Goal: Task Accomplishment & Management: Manage account settings

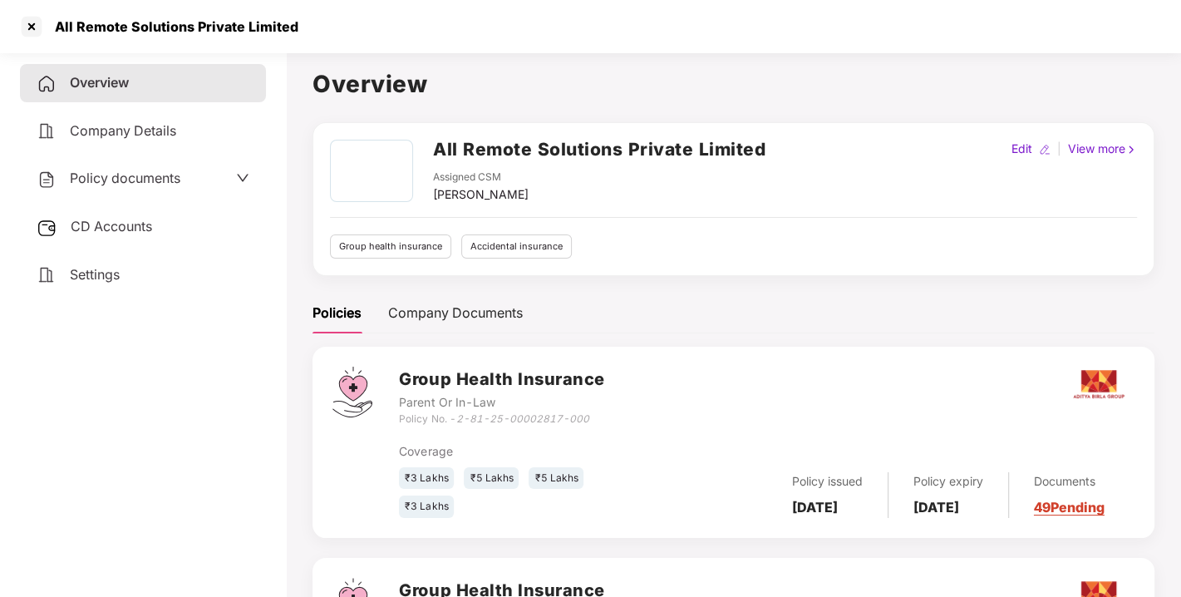
click at [31, 27] on div at bounding box center [31, 26] width 27 height 27
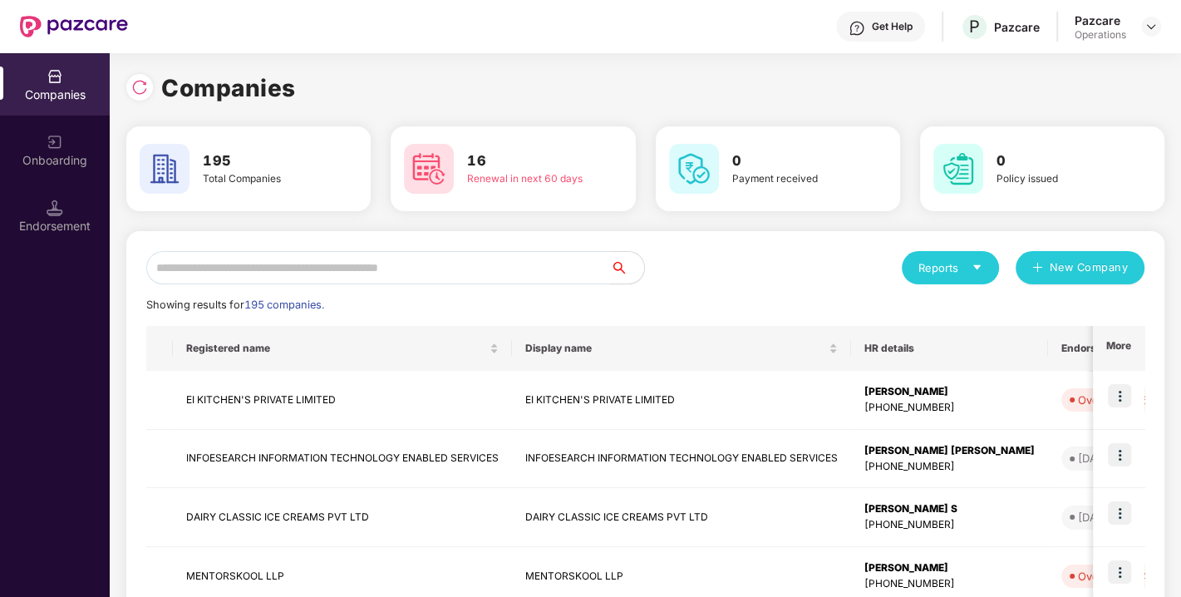
click at [273, 270] on input "text" at bounding box center [378, 267] width 464 height 33
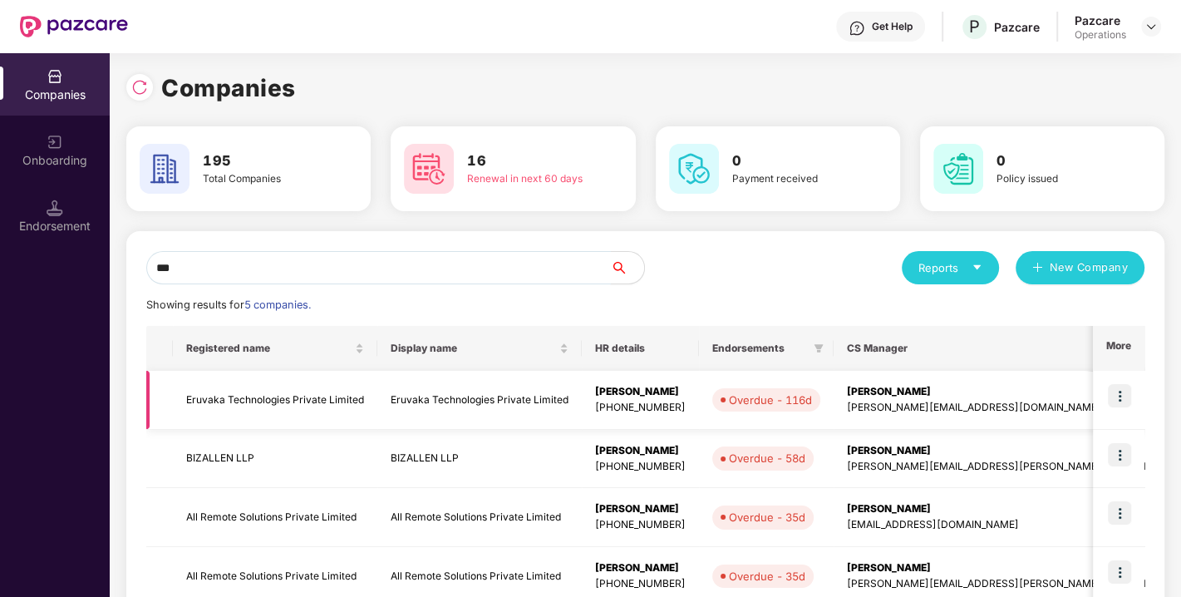
scroll to position [159, 0]
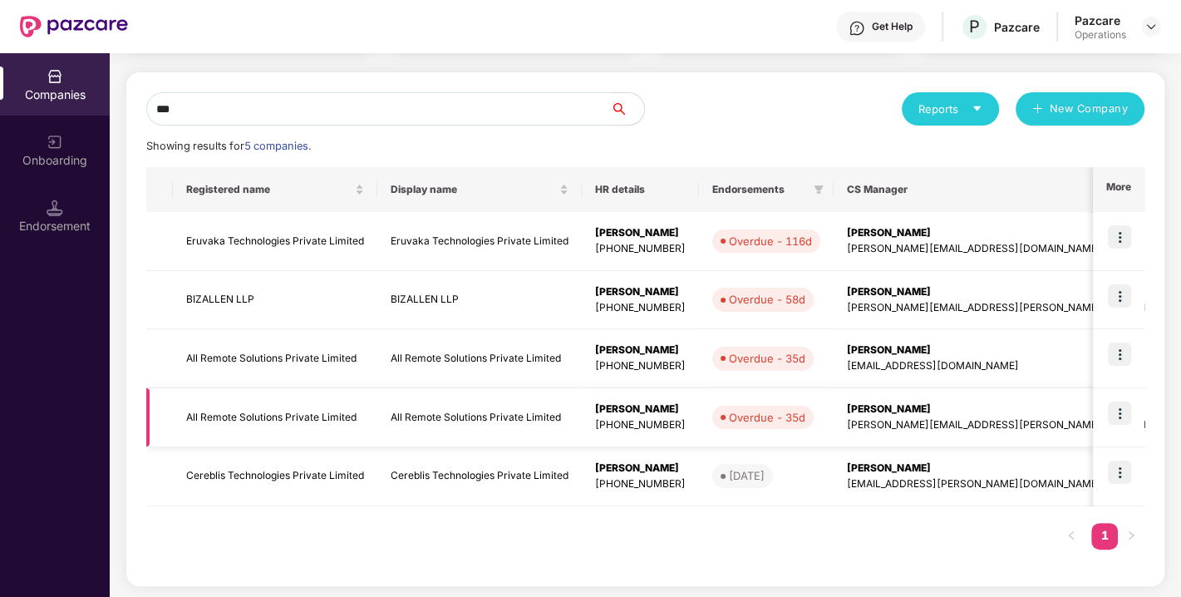
type input "***"
click at [1120, 415] on img at bounding box center [1118, 412] width 23 height 23
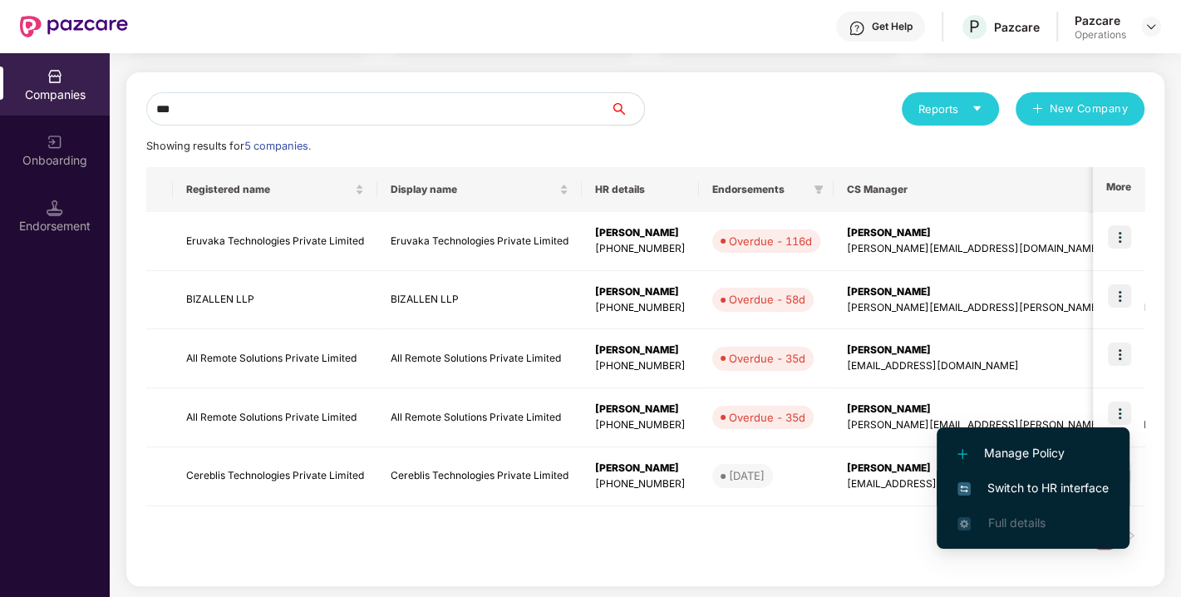
click at [1037, 487] on span "Switch to HR interface" at bounding box center [1032, 488] width 151 height 18
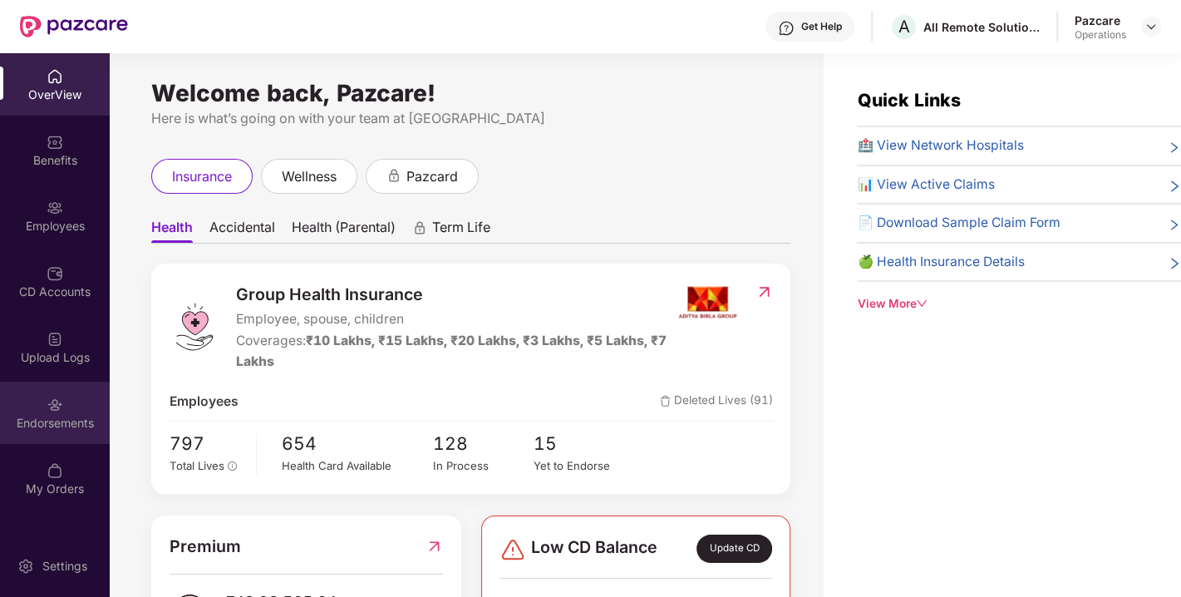
click at [61, 415] on div "Endorsements" at bounding box center [55, 423] width 110 height 17
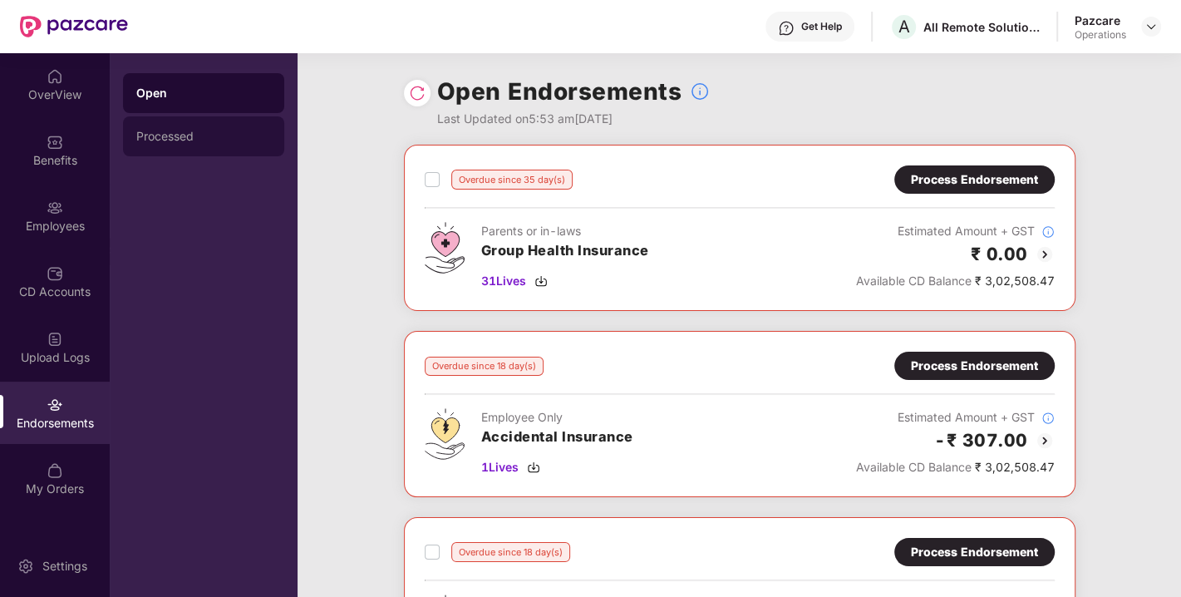
click at [169, 128] on div "Processed" at bounding box center [203, 136] width 161 height 40
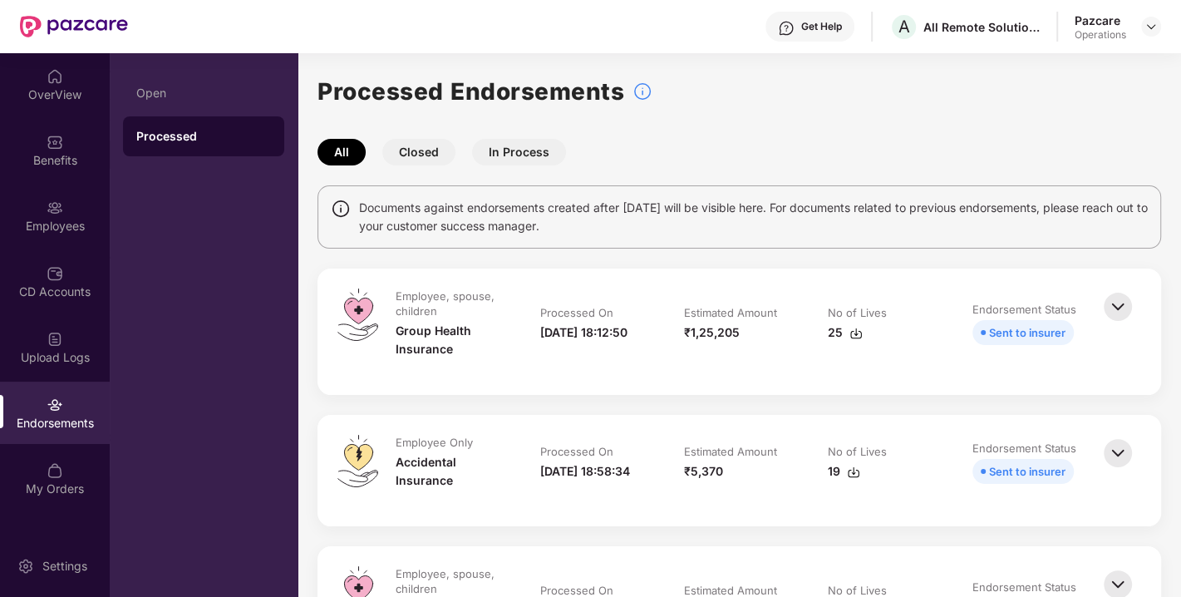
click at [438, 160] on button "Closed" at bounding box center [418, 152] width 73 height 27
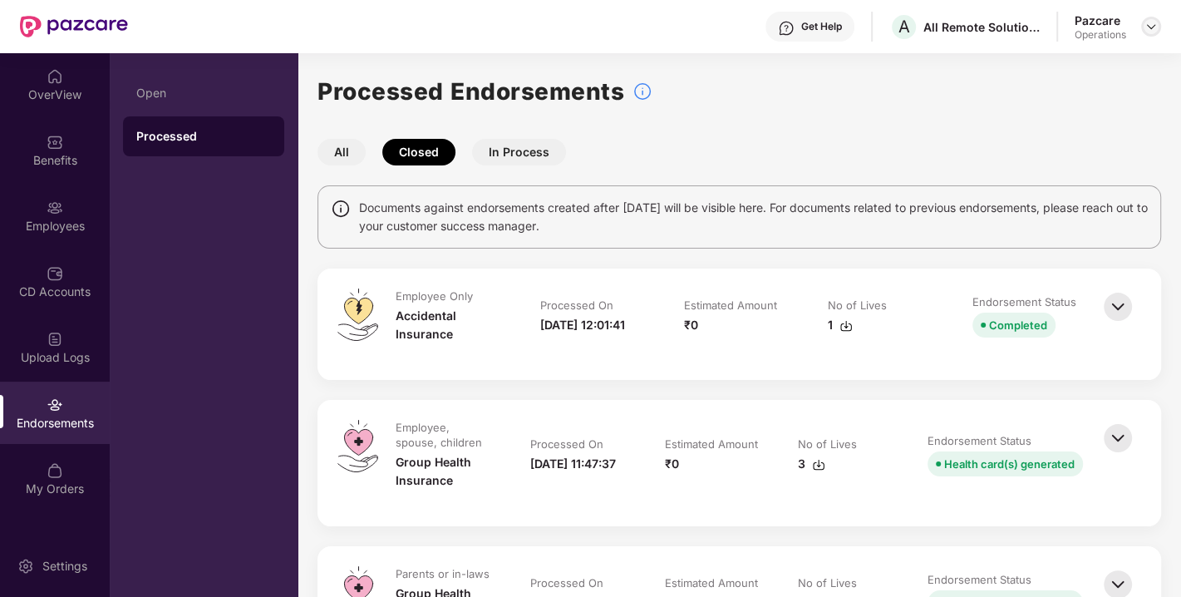
click at [1157, 27] on img at bounding box center [1150, 26] width 13 height 13
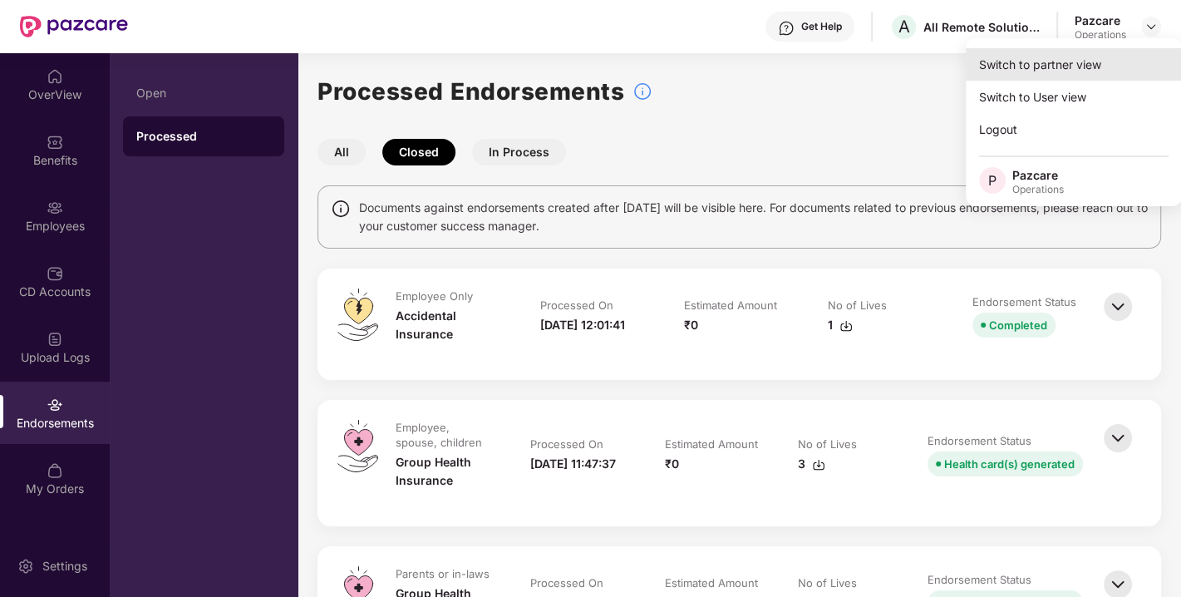
click at [1068, 61] on div "Switch to partner view" at bounding box center [1073, 64] width 216 height 32
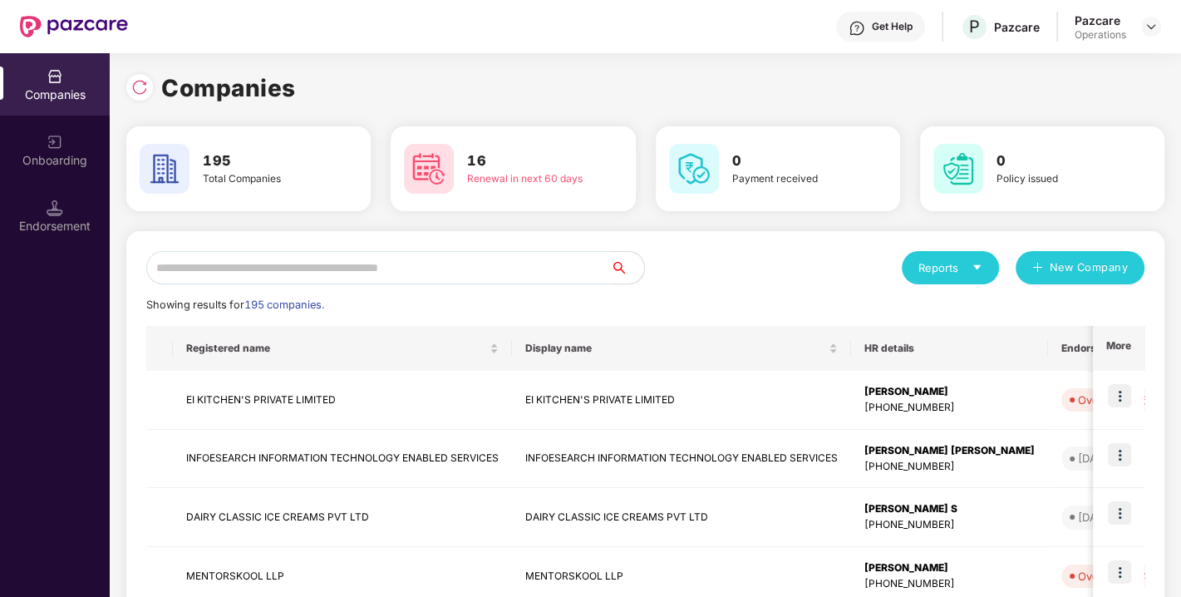
click at [320, 263] on input "text" at bounding box center [378, 267] width 464 height 33
click at [371, 270] on input "text" at bounding box center [378, 267] width 464 height 33
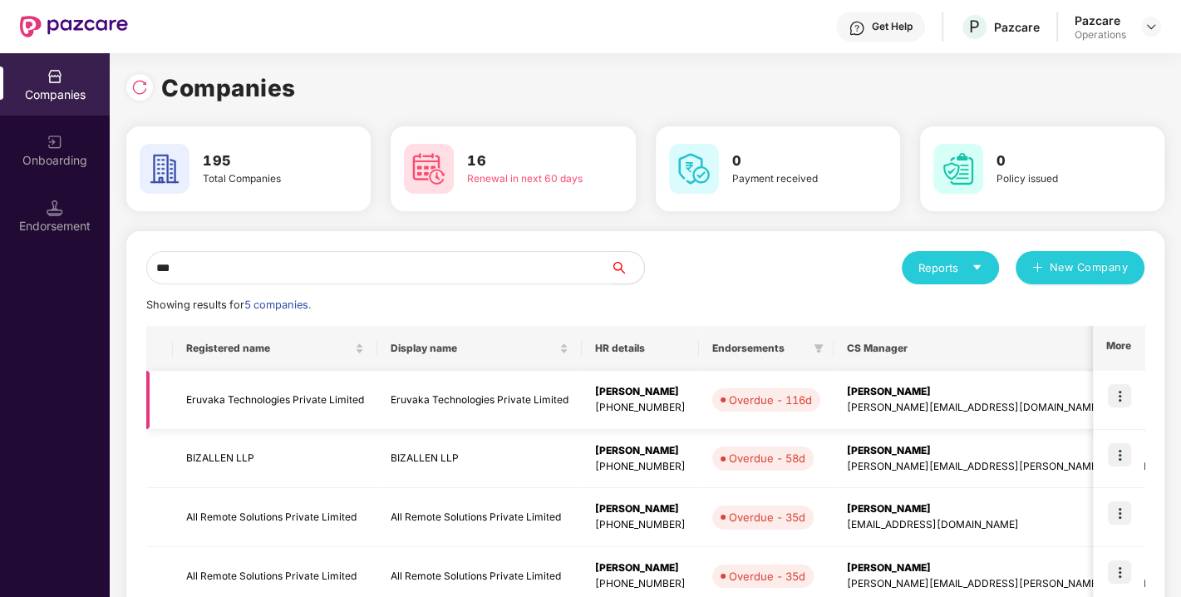
scroll to position [135, 0]
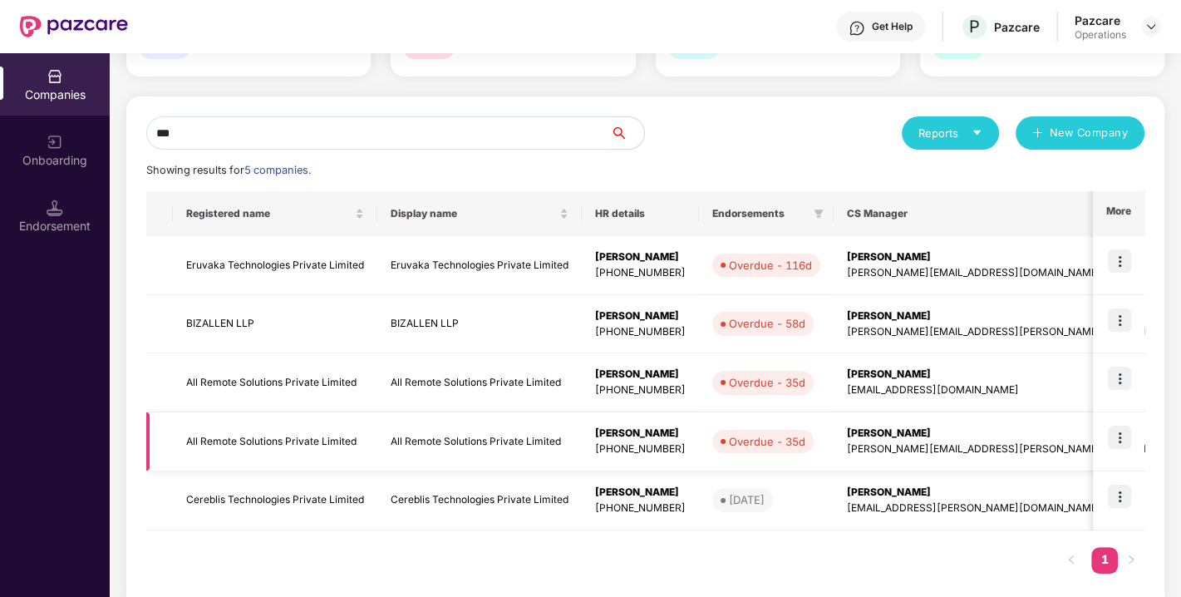
type input "***"
click at [1112, 432] on img at bounding box center [1118, 436] width 23 height 23
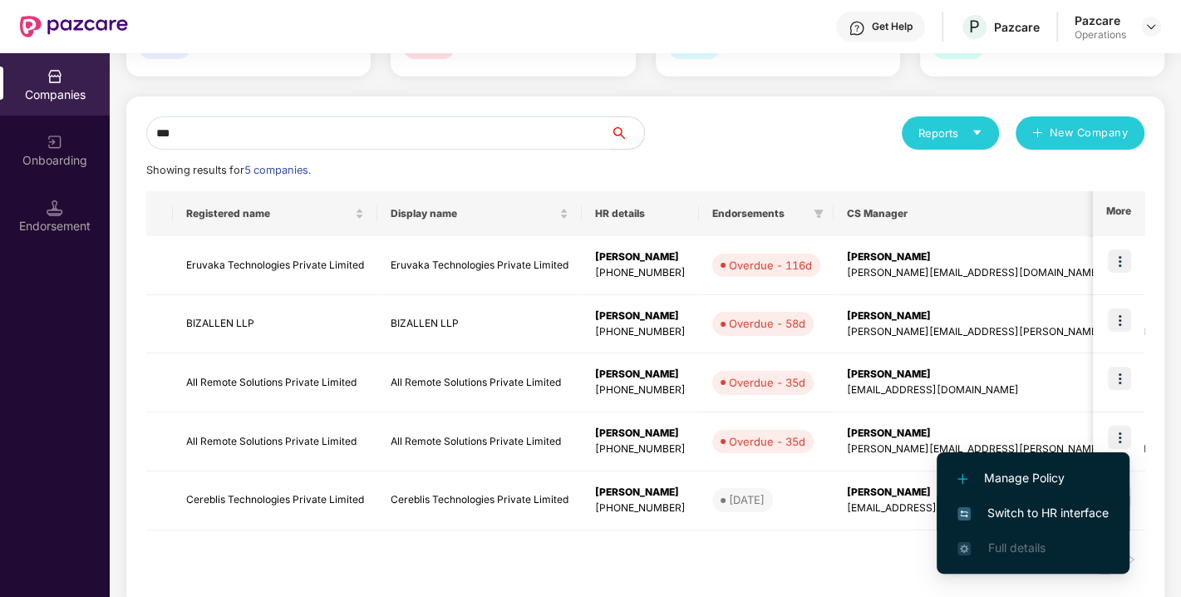
click at [1048, 498] on li "Switch to HR interface" at bounding box center [1032, 512] width 193 height 35
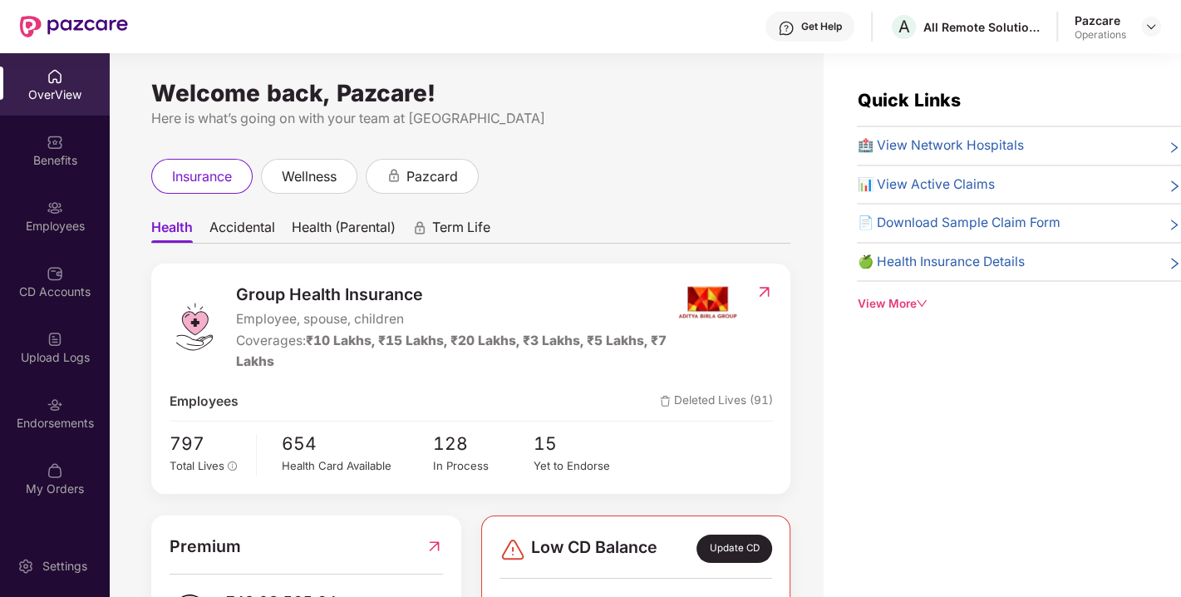
click at [49, 405] on img at bounding box center [55, 404] width 17 height 17
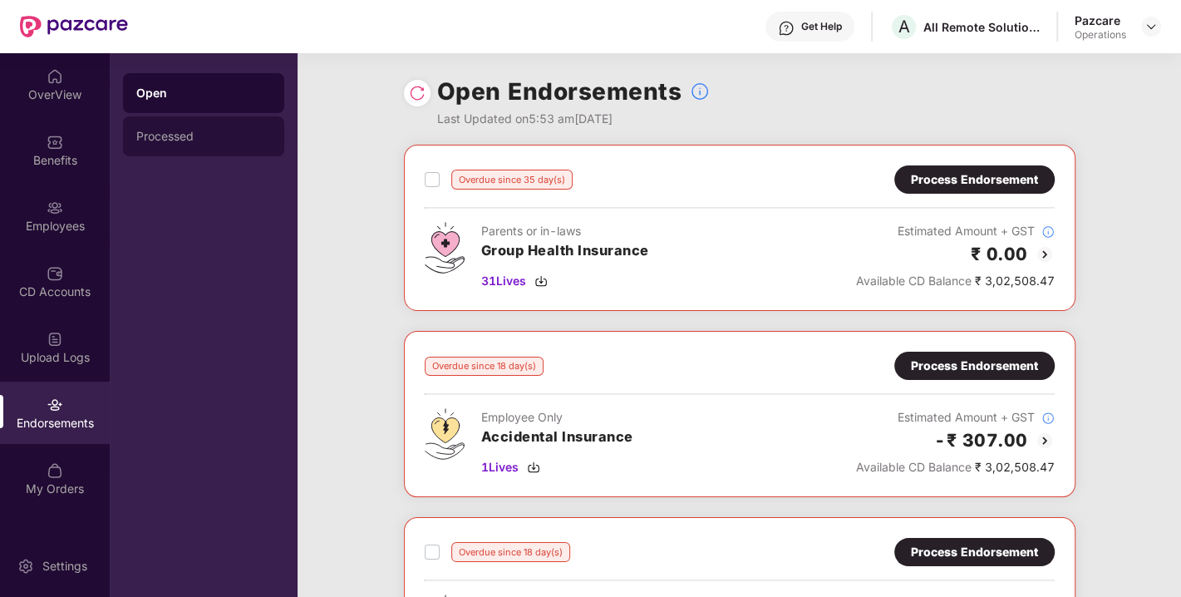
click at [180, 137] on div "Processed" at bounding box center [203, 136] width 135 height 13
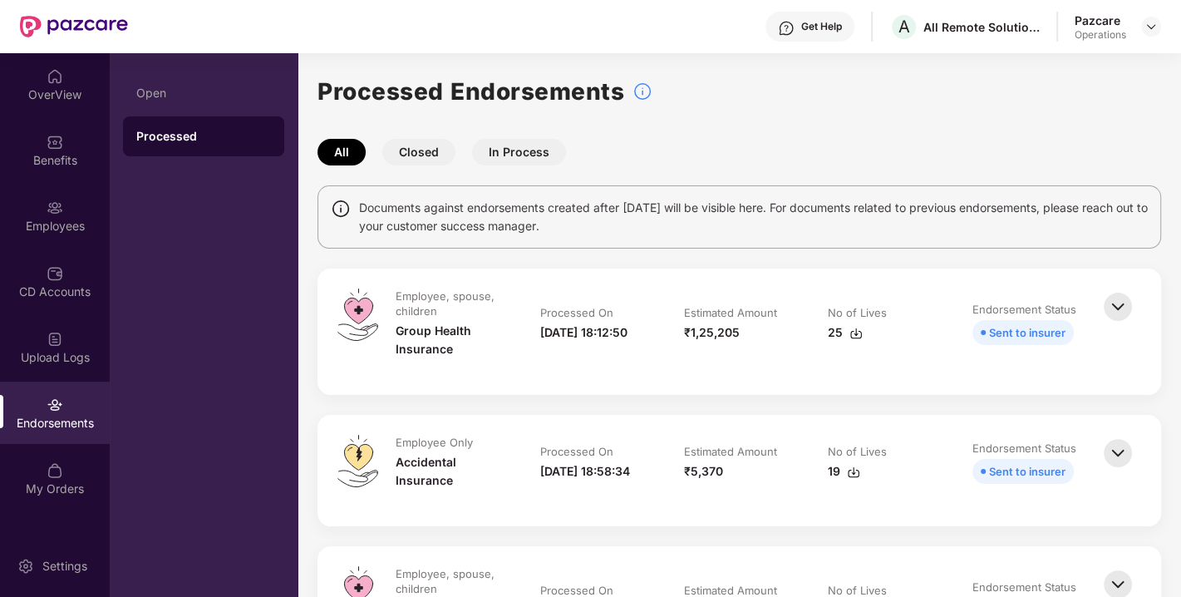
click at [432, 140] on button "Closed" at bounding box center [418, 152] width 73 height 27
click at [425, 145] on button "Closed" at bounding box center [418, 152] width 73 height 27
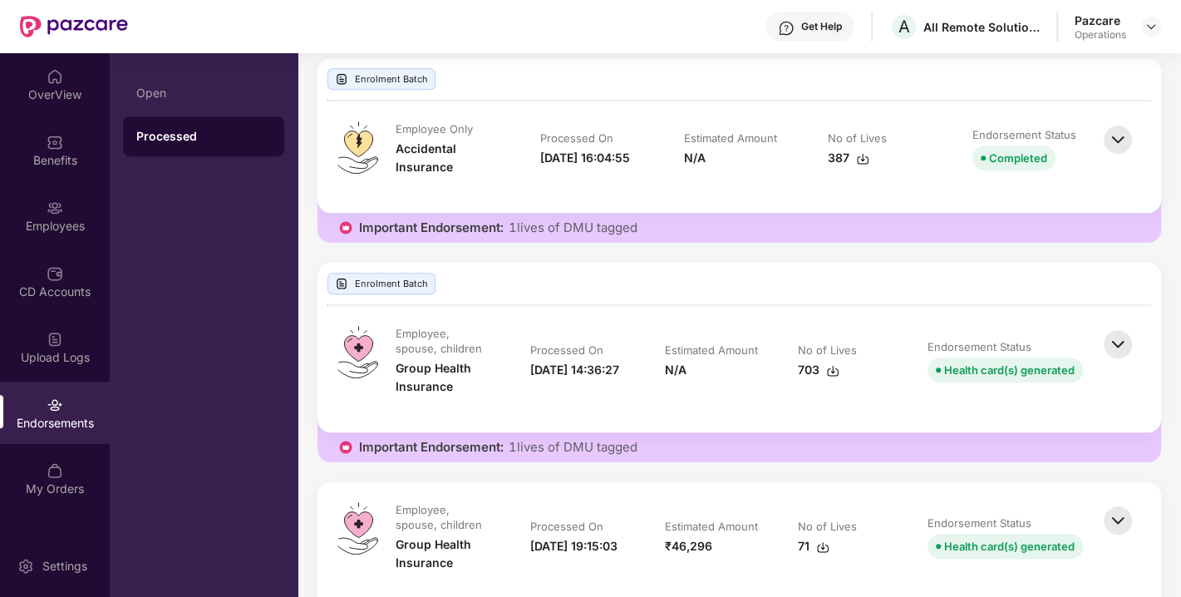
scroll to position [936, 0]
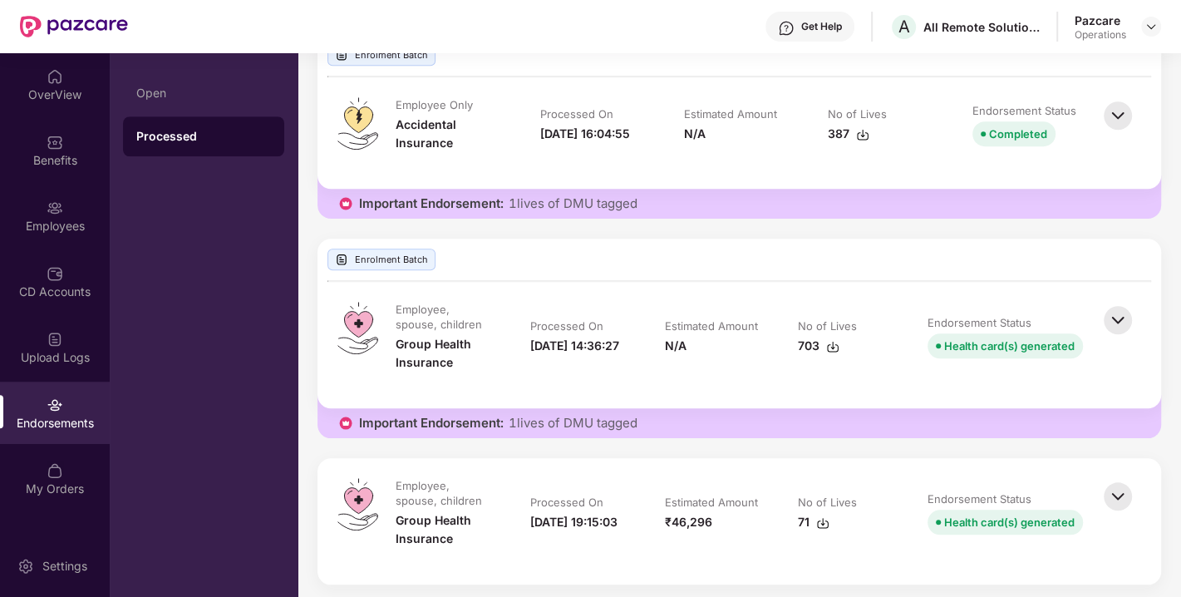
click at [828, 340] on img at bounding box center [832, 346] width 13 height 13
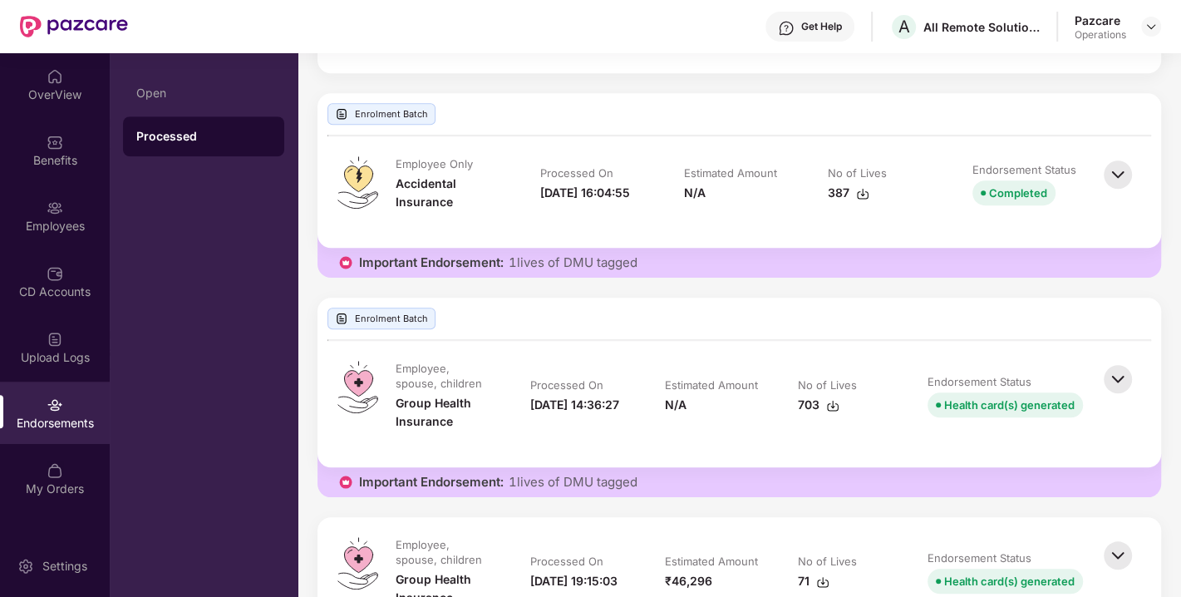
scroll to position [878, 0]
click at [413, 314] on div "Enrolment Batch" at bounding box center [381, 317] width 108 height 22
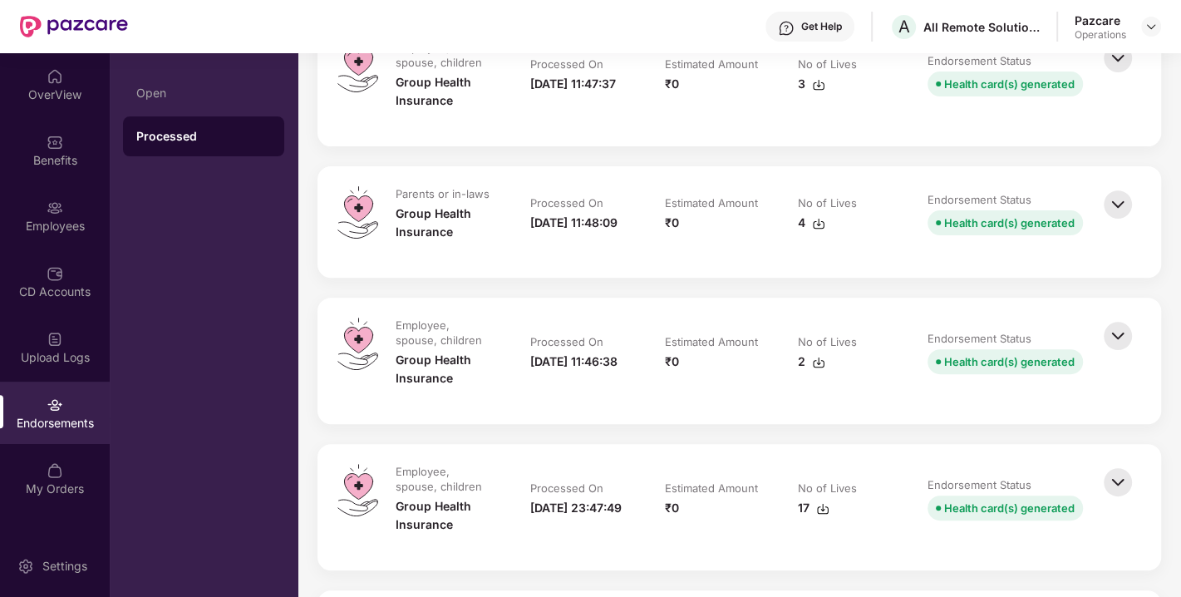
scroll to position [381, 0]
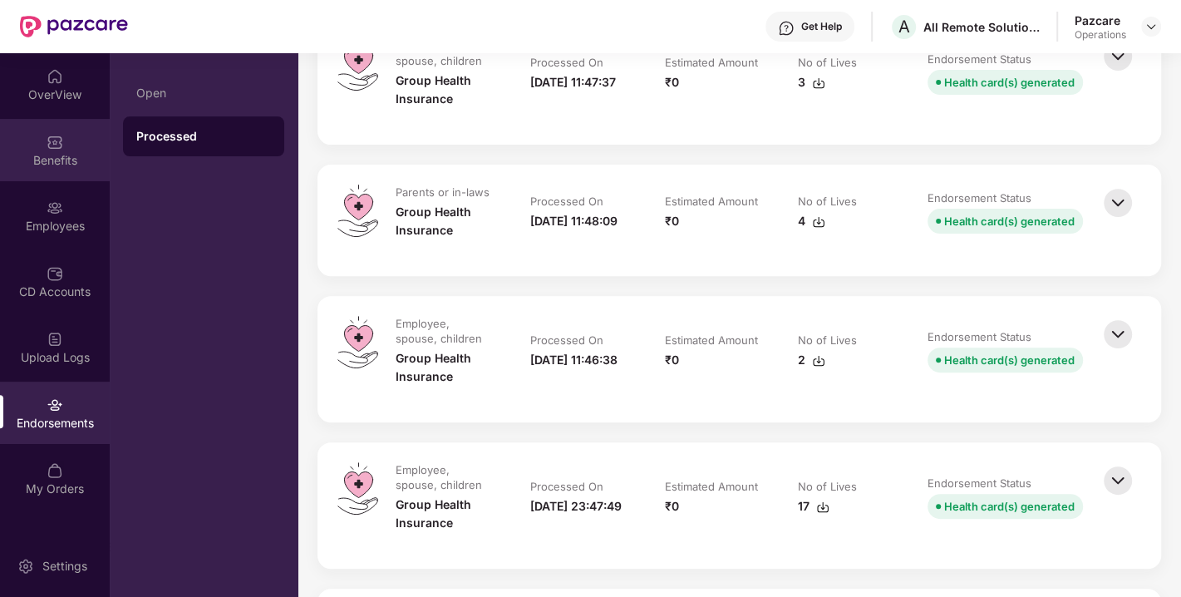
click at [63, 147] on div "Benefits" at bounding box center [55, 150] width 110 height 62
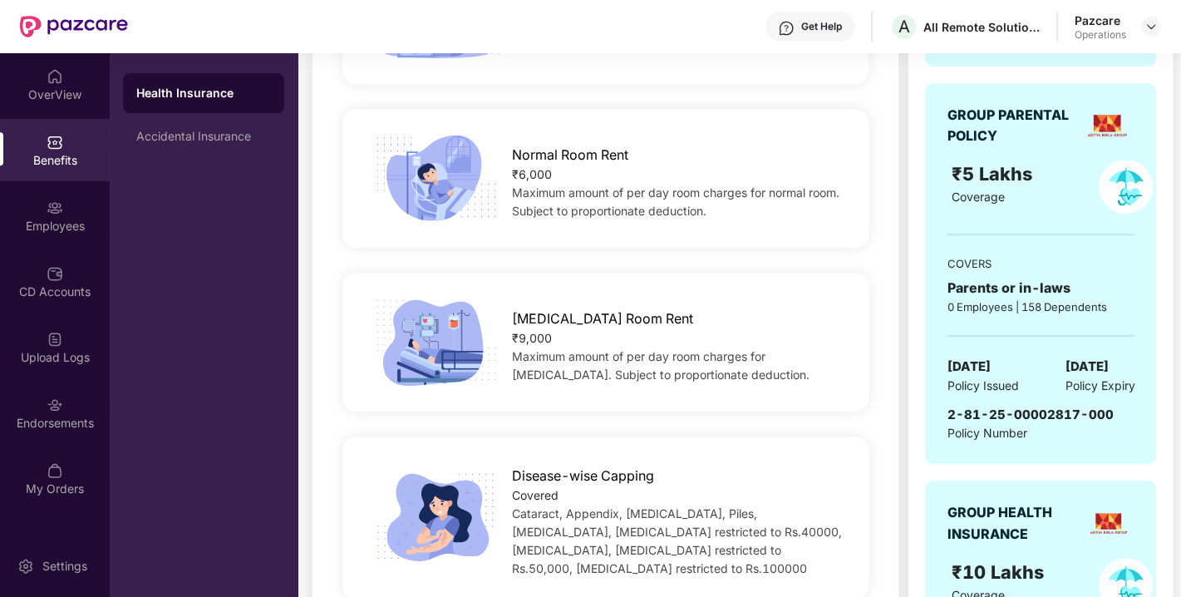
scroll to position [564, 0]
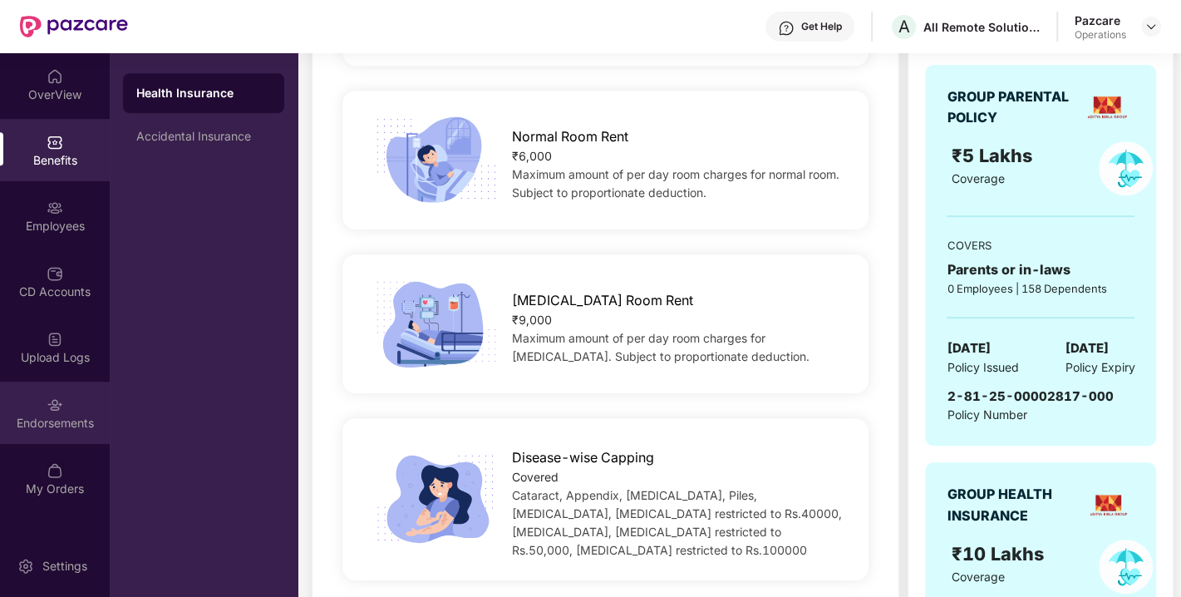
click at [47, 418] on div "Endorsements" at bounding box center [55, 423] width 110 height 17
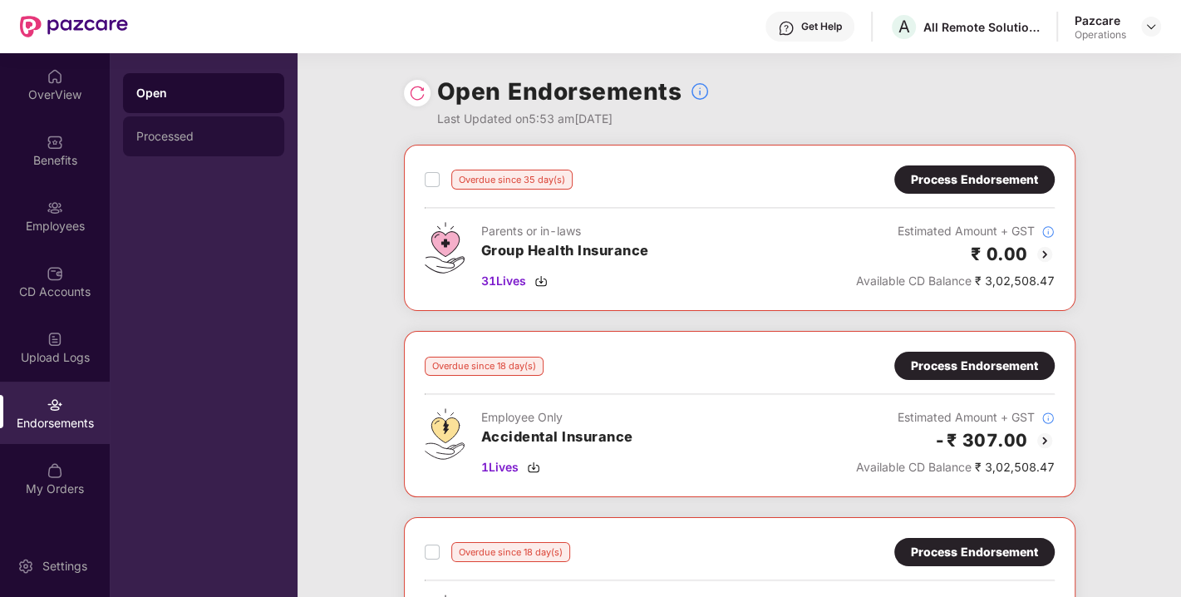
click at [159, 155] on div "Processed" at bounding box center [203, 136] width 161 height 40
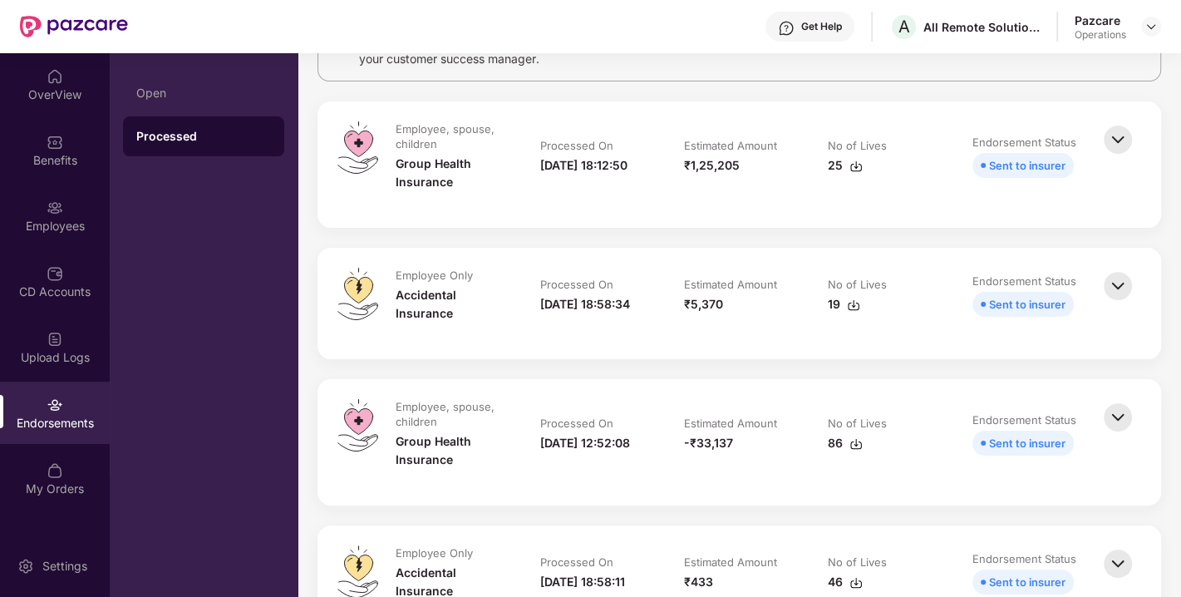
scroll to position [168, 0]
click at [1151, 30] on img at bounding box center [1150, 26] width 13 height 13
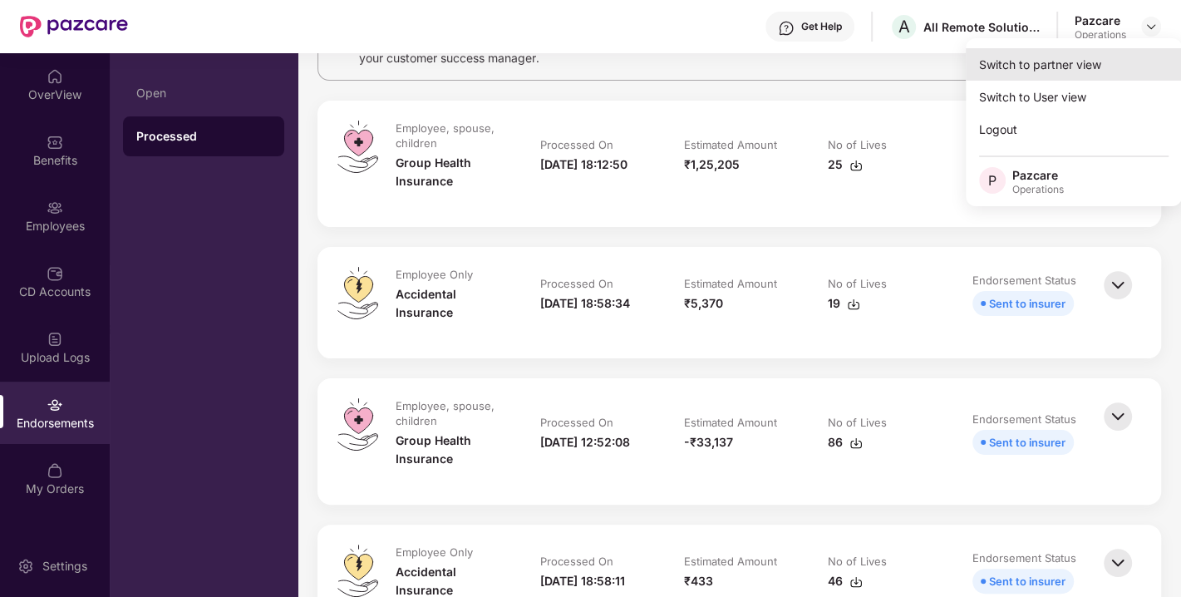
click at [1061, 60] on div "Switch to partner view" at bounding box center [1073, 64] width 216 height 32
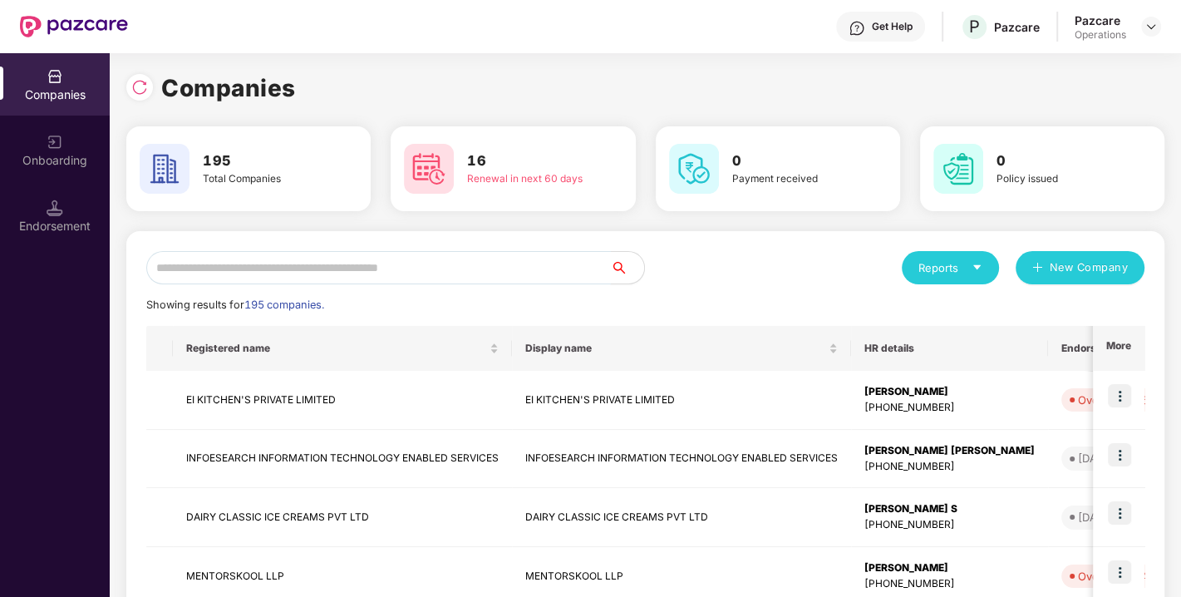
click at [338, 269] on input "text" at bounding box center [378, 267] width 464 height 33
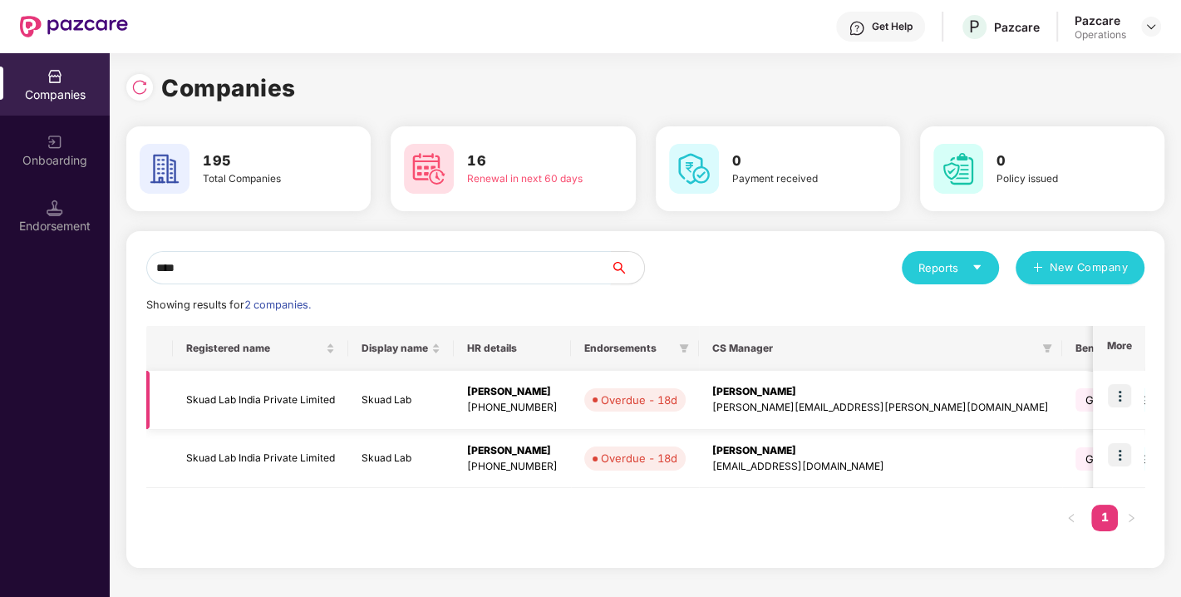
type input "****"
click at [1122, 394] on img at bounding box center [1118, 395] width 23 height 23
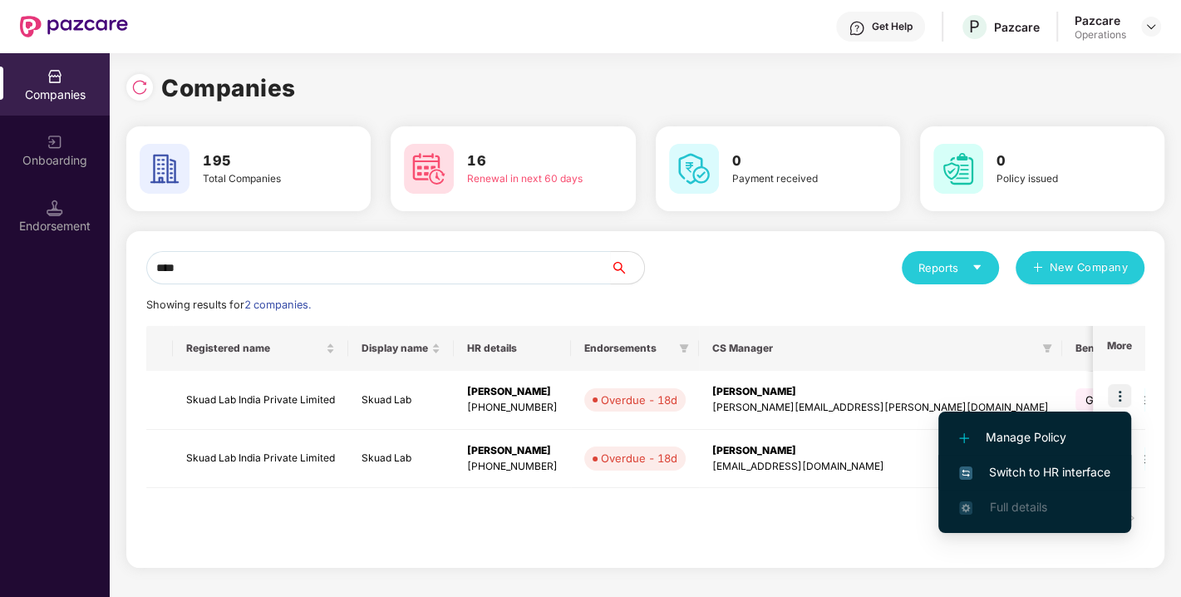
click at [1057, 465] on span "Switch to HR interface" at bounding box center [1034, 472] width 151 height 18
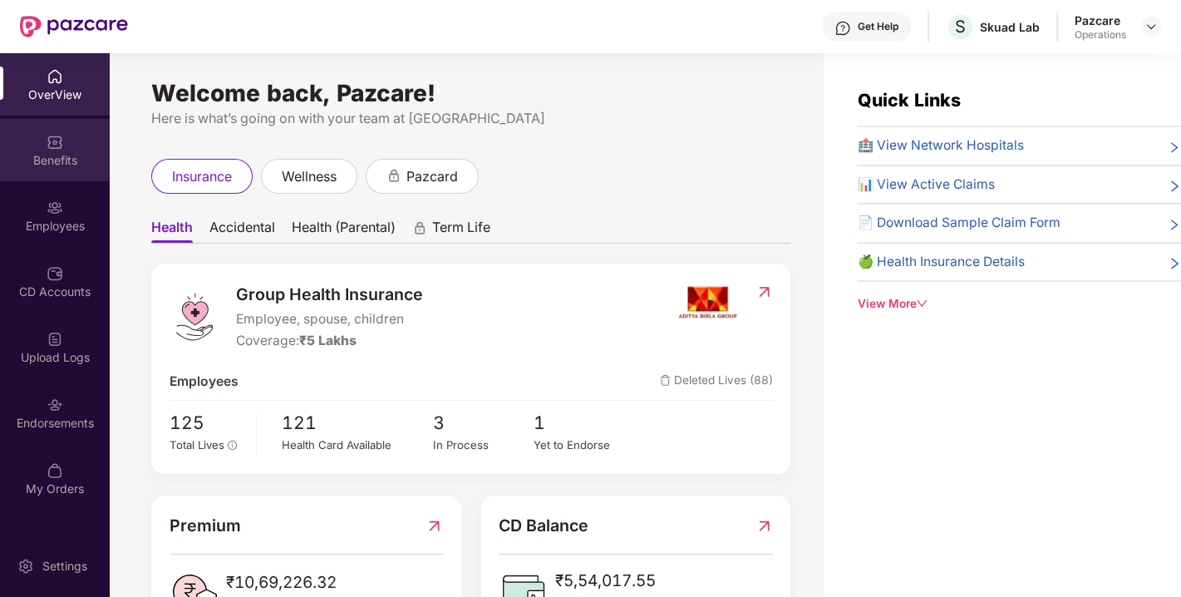
click at [45, 145] on div "Benefits" at bounding box center [55, 150] width 110 height 62
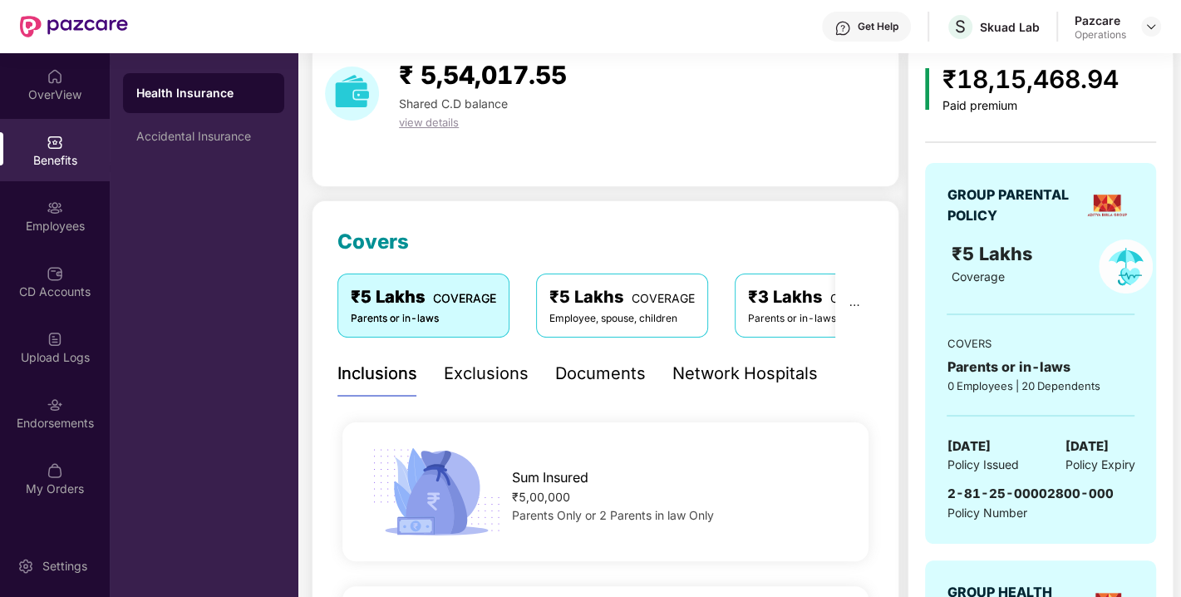
scroll to position [75, 0]
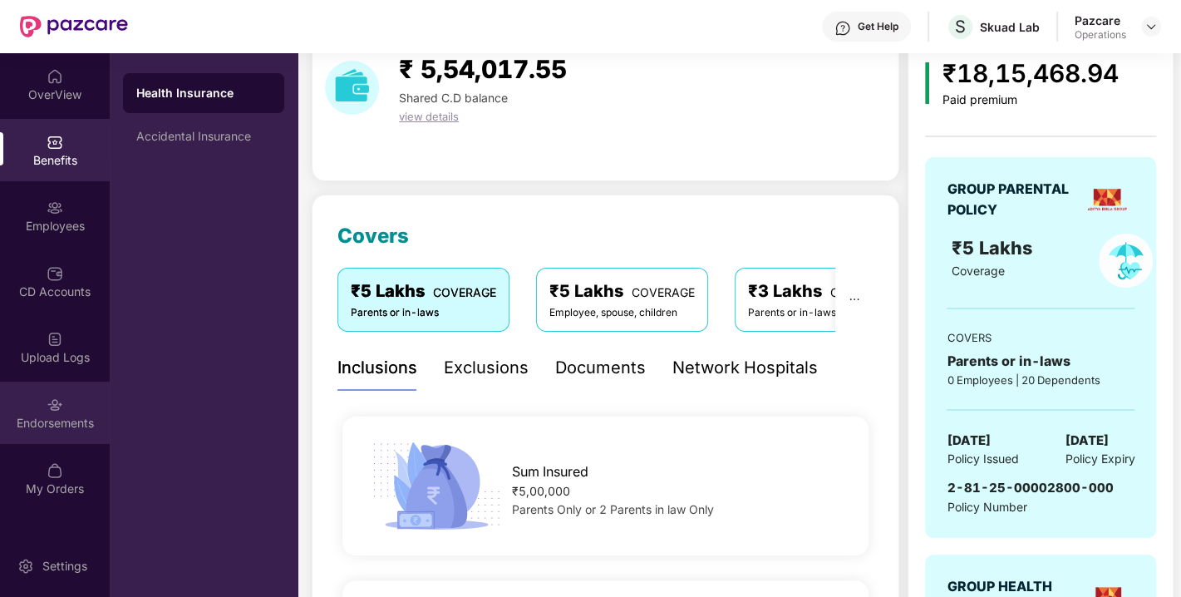
click at [54, 410] on img at bounding box center [55, 404] width 17 height 17
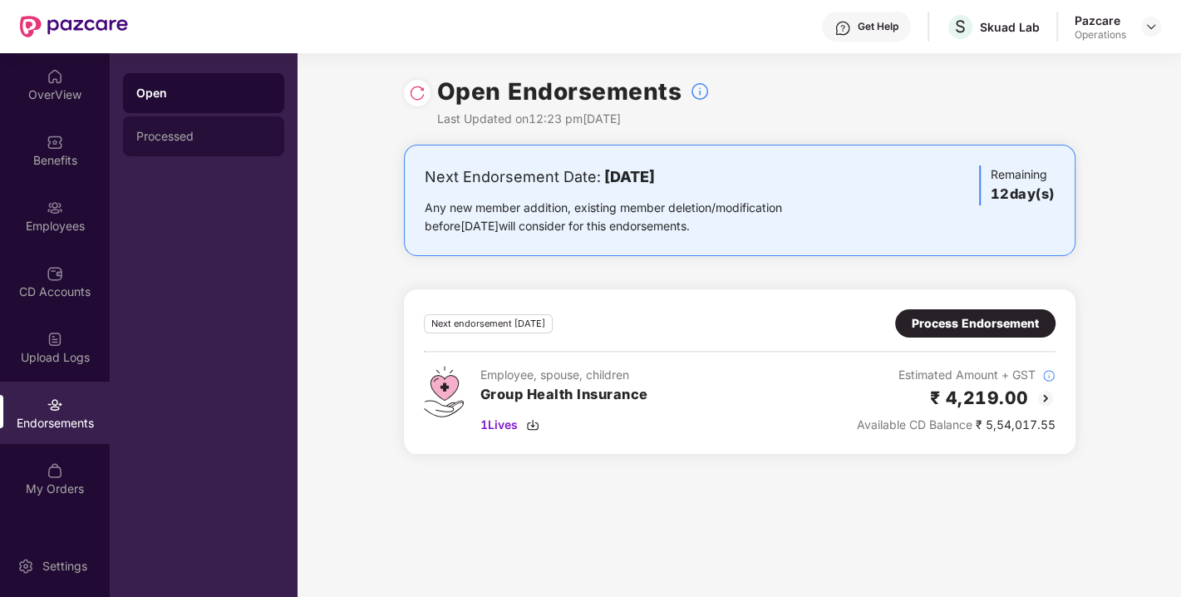
click at [184, 130] on div "Processed" at bounding box center [203, 136] width 135 height 13
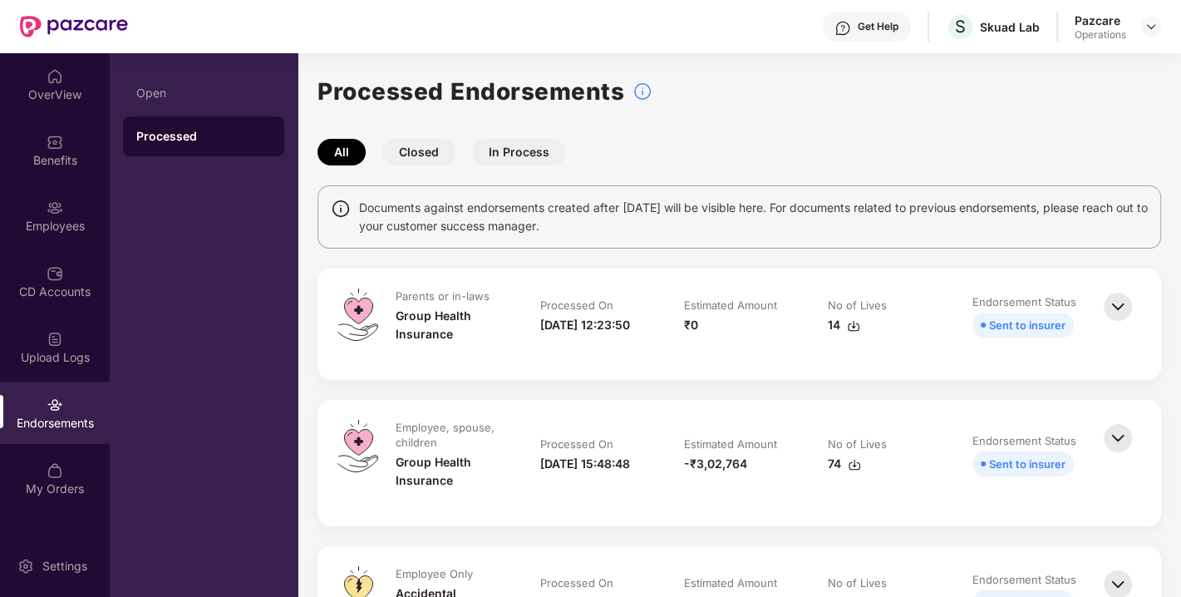
click at [419, 161] on button "Closed" at bounding box center [418, 152] width 73 height 27
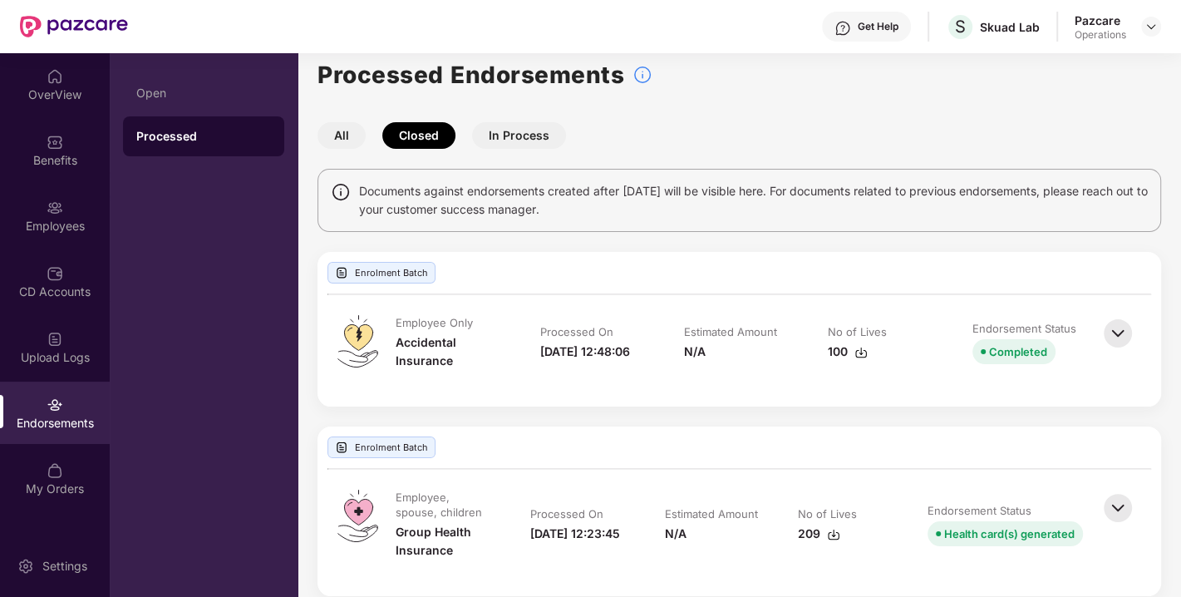
scroll to position [14, 0]
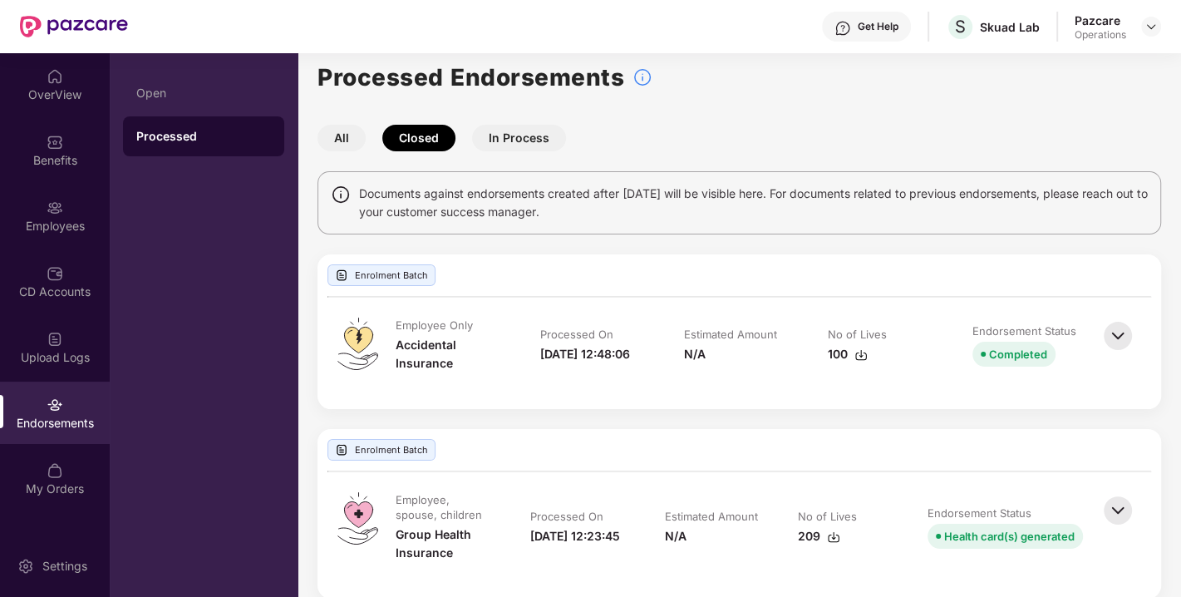
click at [341, 139] on button "All" at bounding box center [341, 138] width 48 height 27
click at [341, 140] on button "All" at bounding box center [341, 138] width 48 height 27
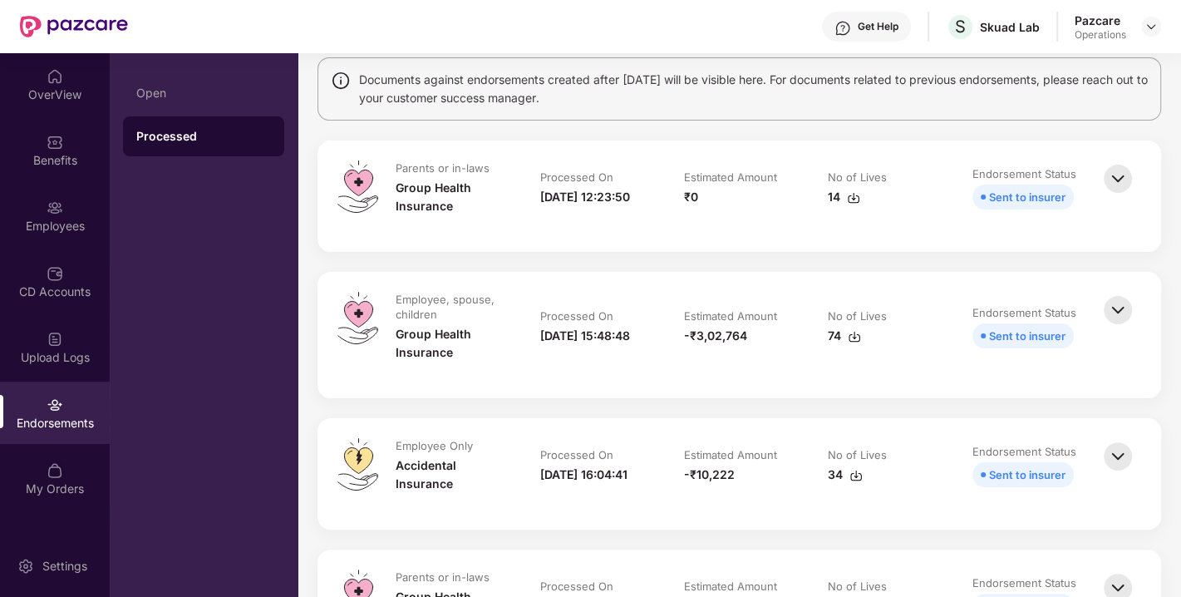
scroll to position [0, 0]
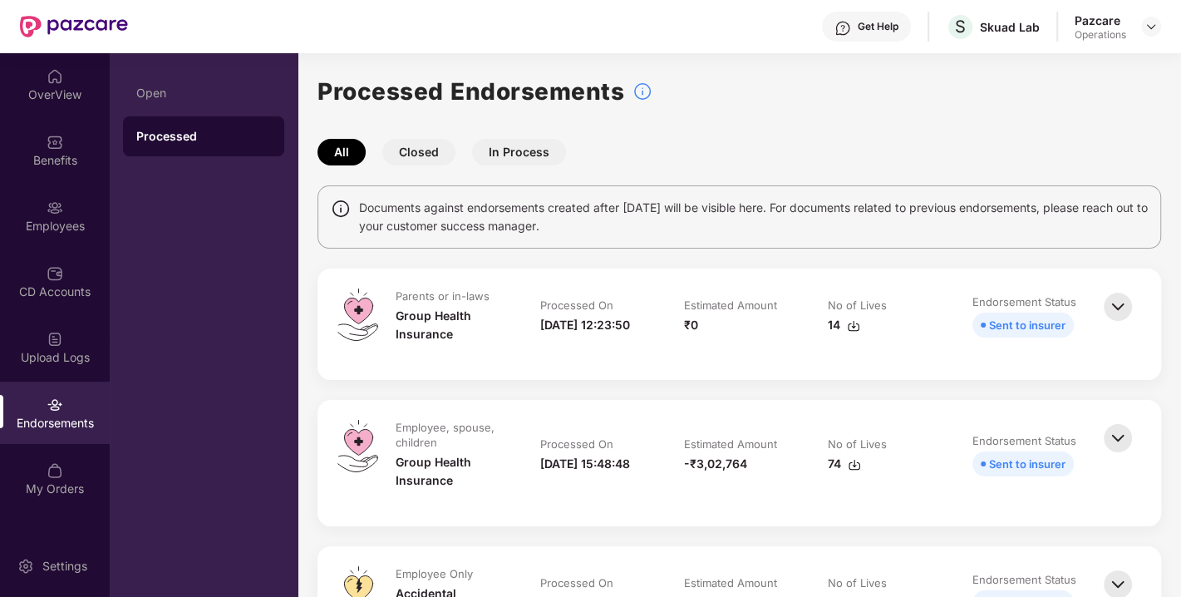
click at [441, 156] on button "Closed" at bounding box center [418, 152] width 73 height 27
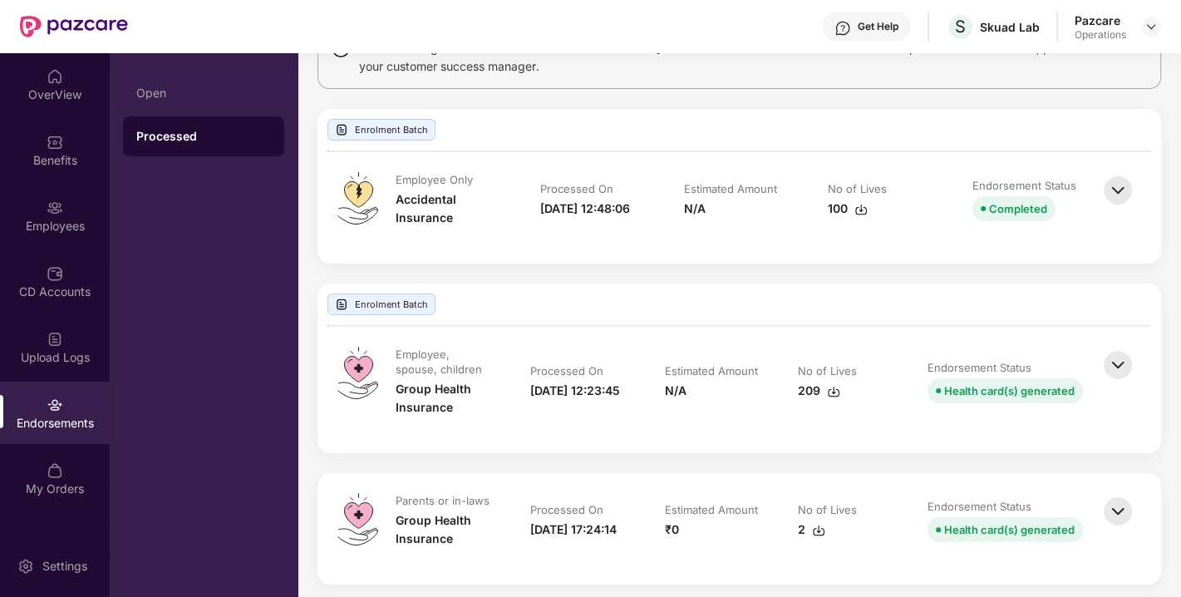
scroll to position [159, 0]
click at [1121, 362] on img at bounding box center [1117, 365] width 37 height 37
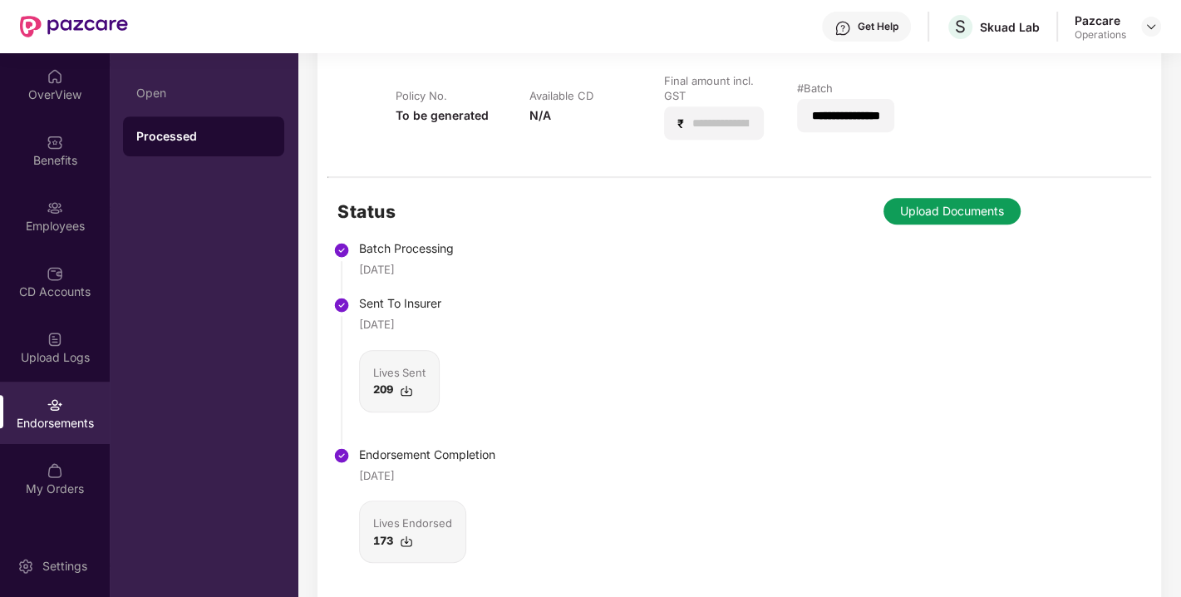
scroll to position [522, 0]
click at [414, 382] on div "209" at bounding box center [399, 386] width 52 height 17
